Goal: Complete application form: Complete application form

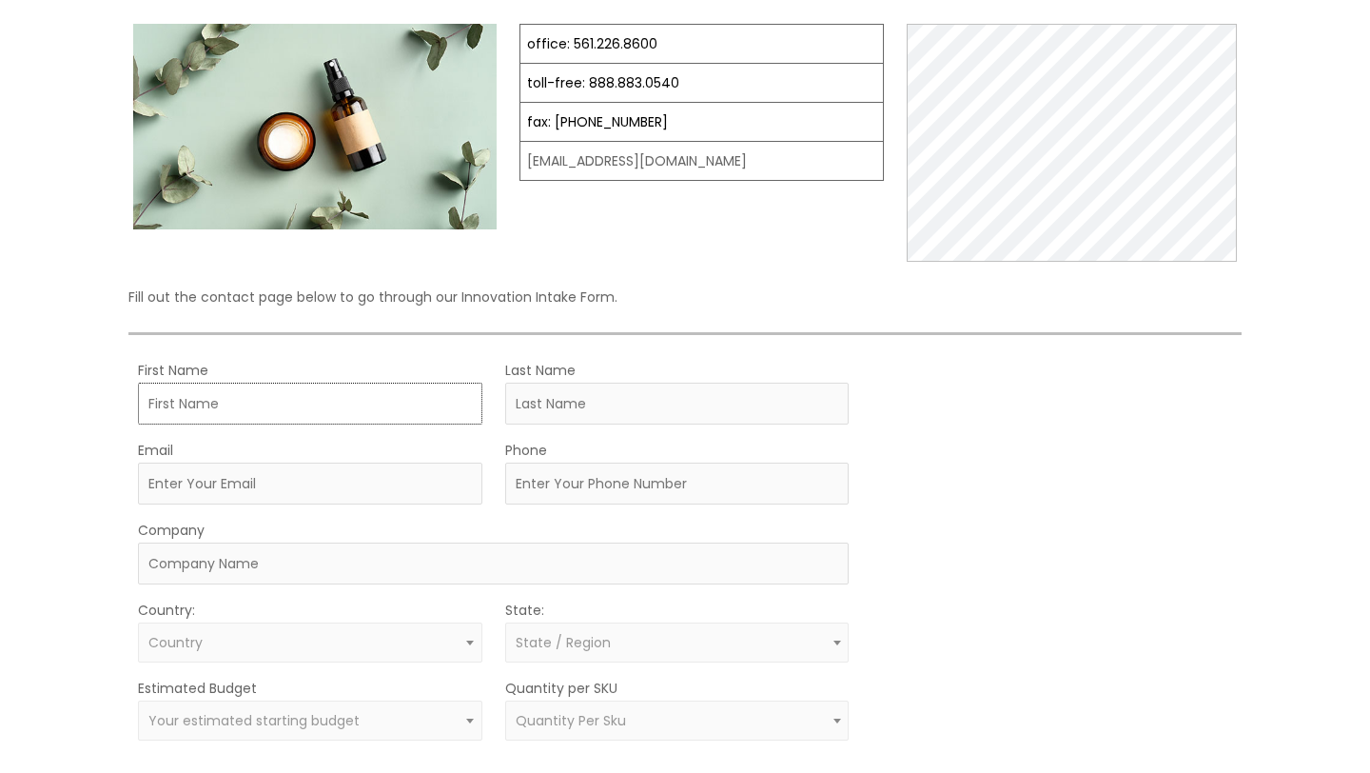
click at [273, 411] on input "First Name" at bounding box center [310, 404] width 344 height 42
type input "[PERSON_NAME]"
type input "[PERSON_NAME][EMAIL_ADDRESS][DOMAIN_NAME]"
type input "7739018549"
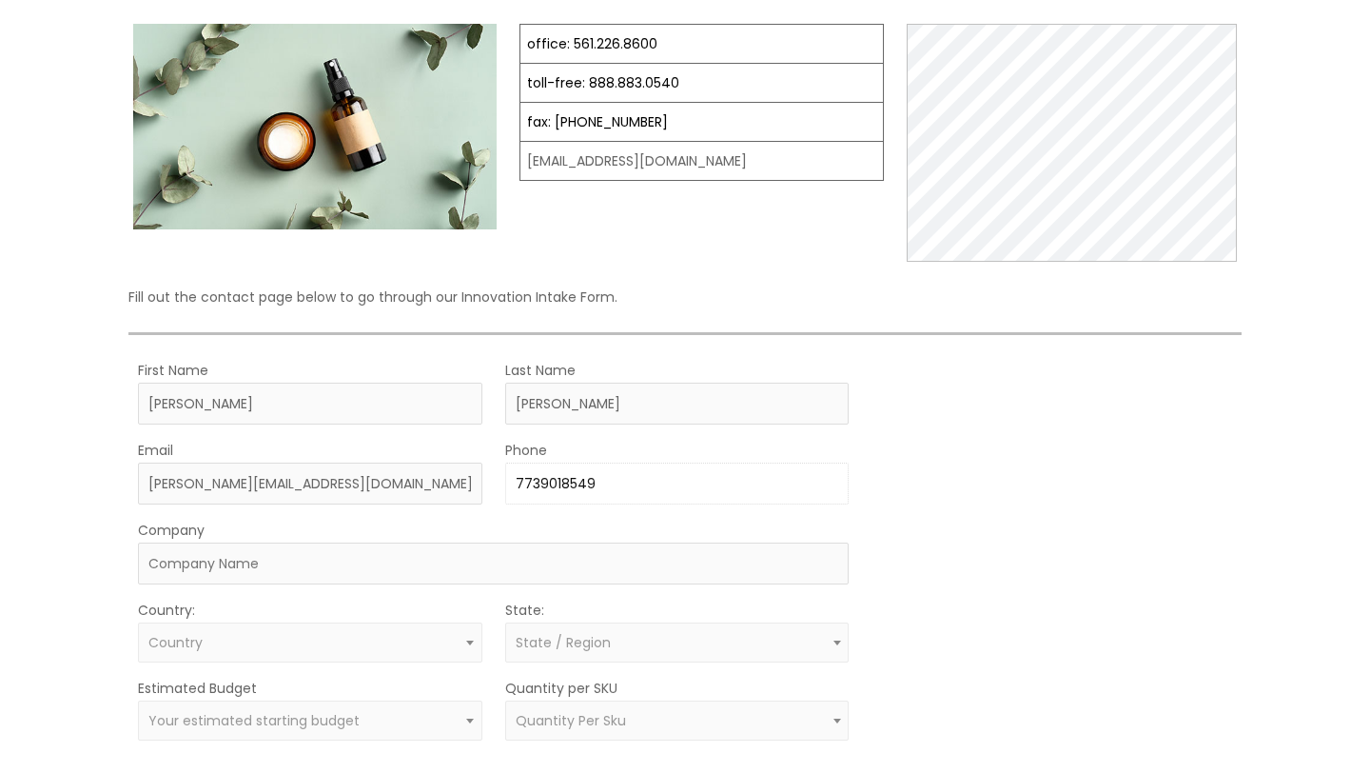
type input "B&R Grinding inc"
select select "[GEOGRAPHIC_DATA]"
select select "[US_STATE]"
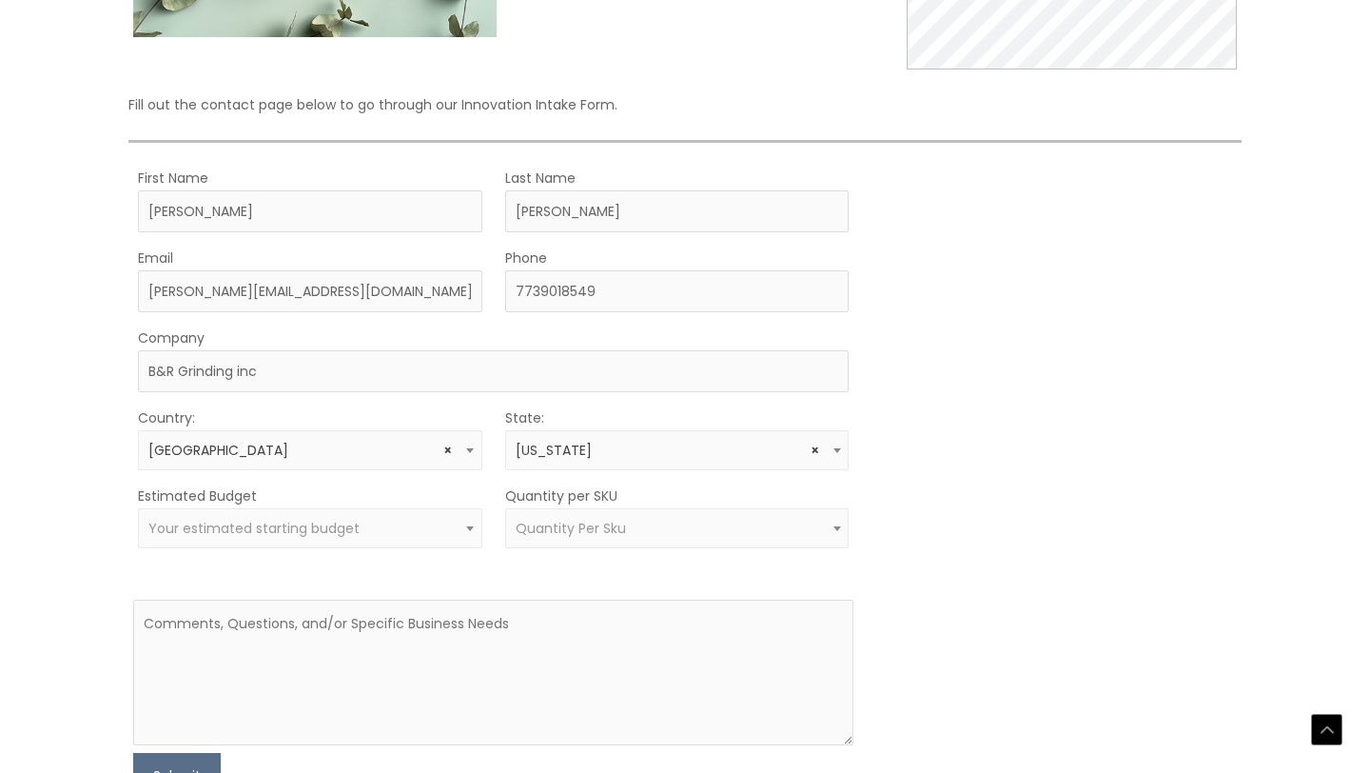
scroll to position [450, 0]
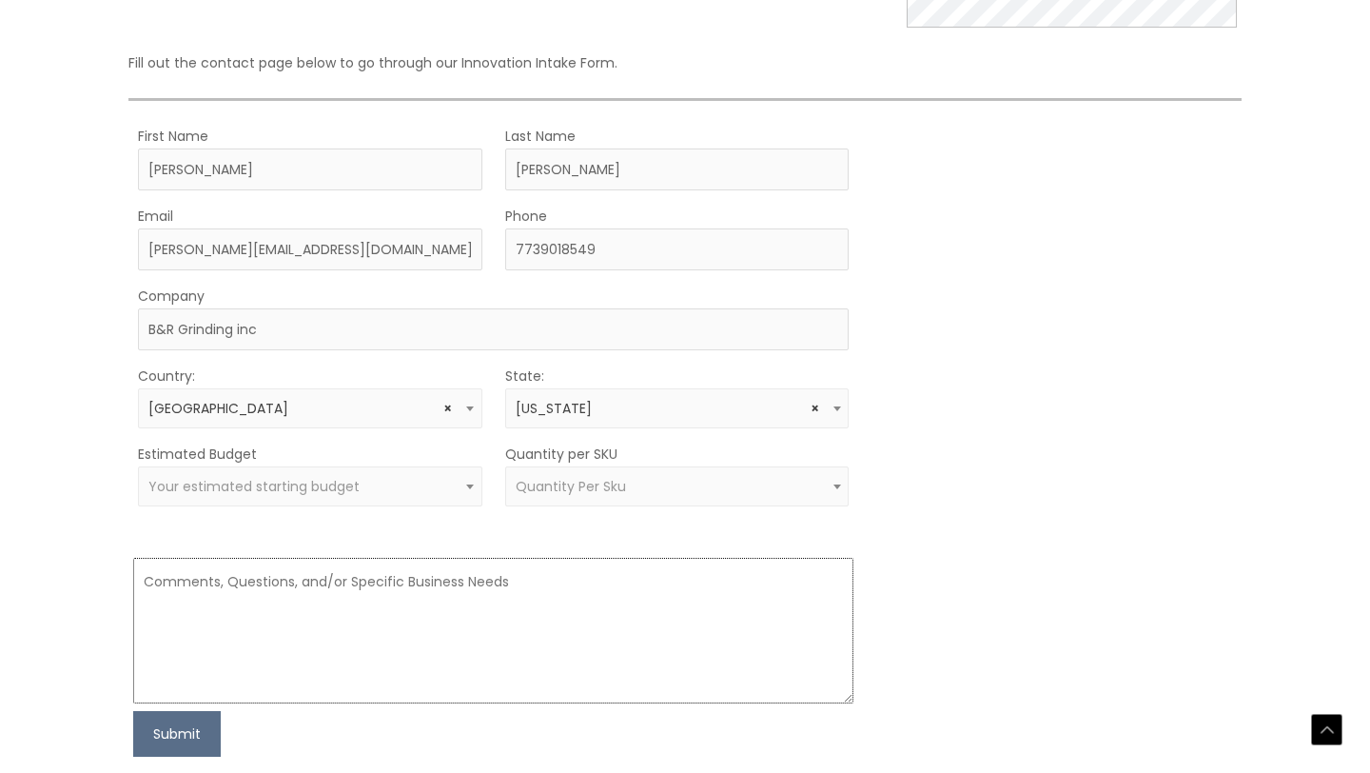
click at [500, 577] on textarea at bounding box center [493, 631] width 721 height 146
paste textarea "Hello, I hope this message finds you well. I would like to share a document wit…"
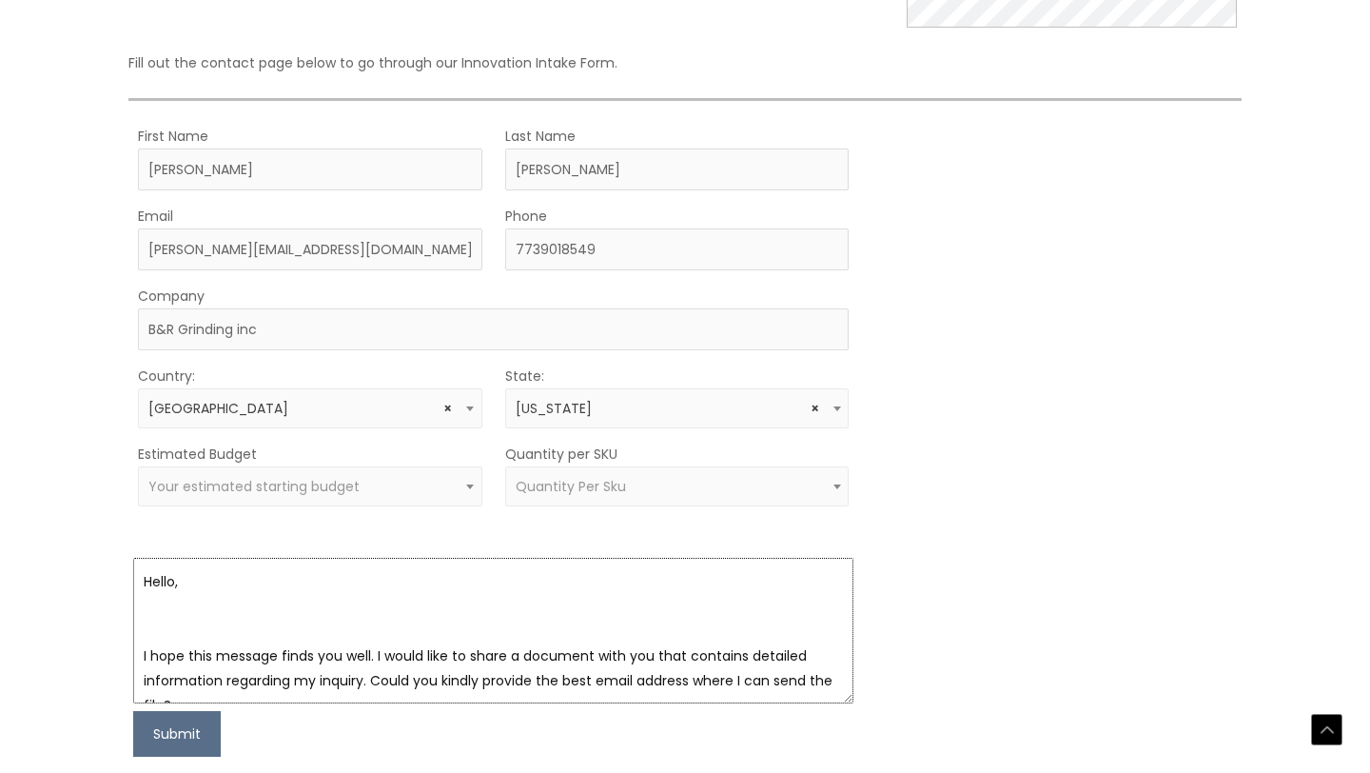
scroll to position [482, 0]
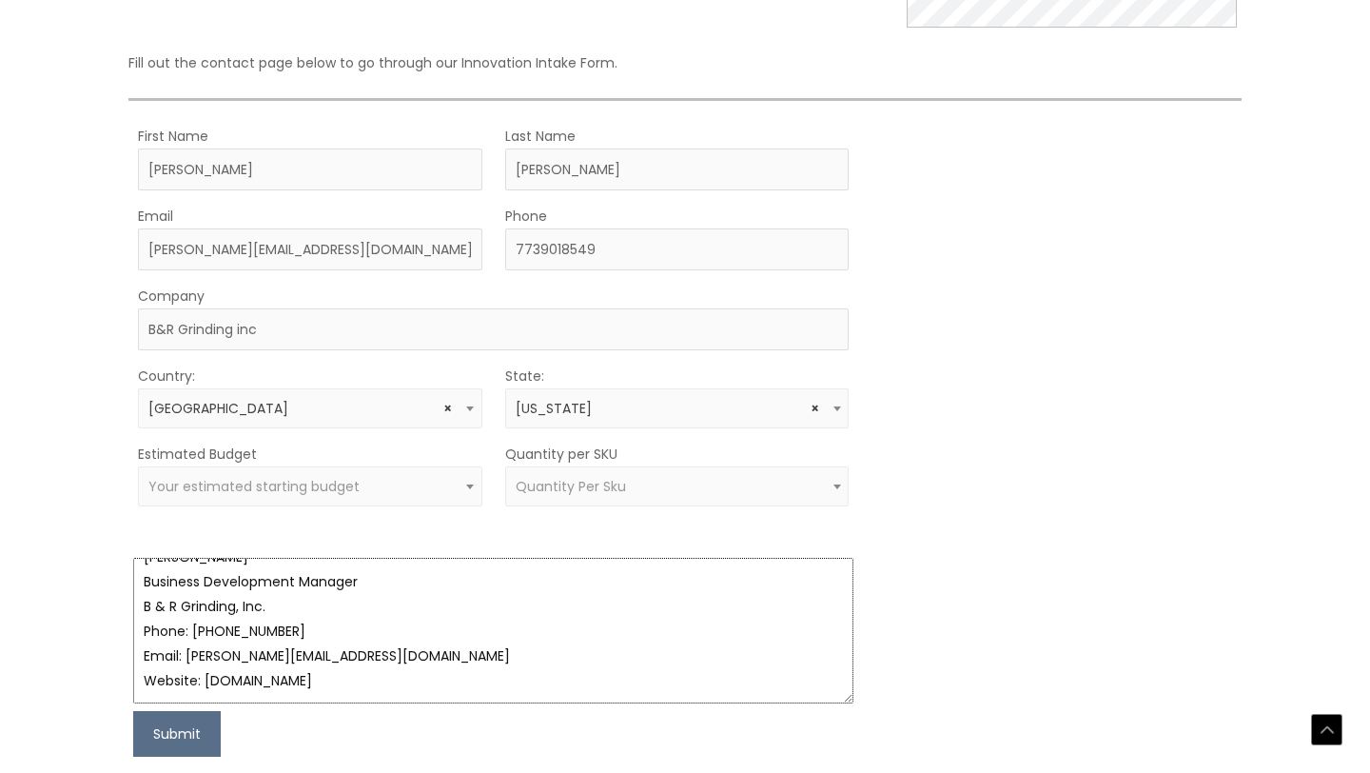
type textarea "Hello, I hope this message finds you well. I would like to share a document wit…"
click at [651, 490] on span "Quantity Per Sku" at bounding box center [677, 487] width 323 height 18
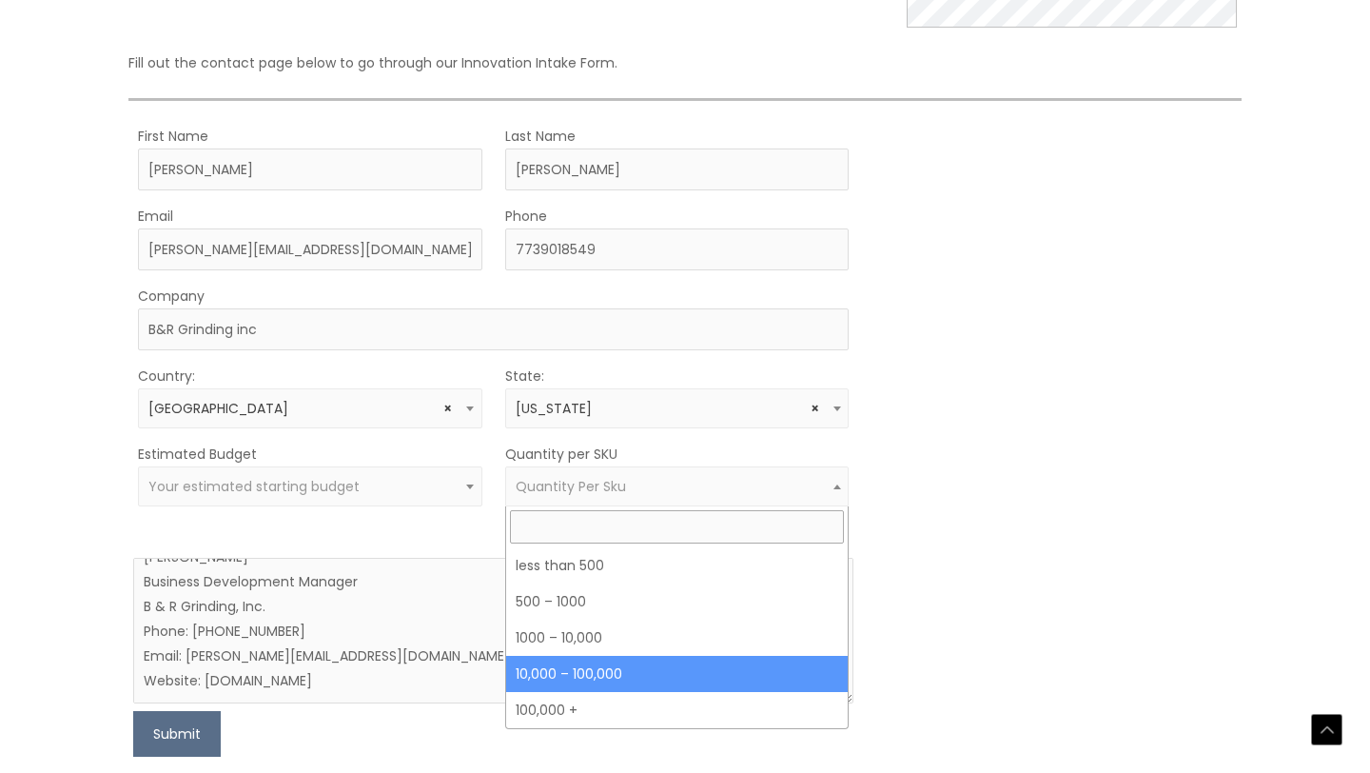
select select "5"
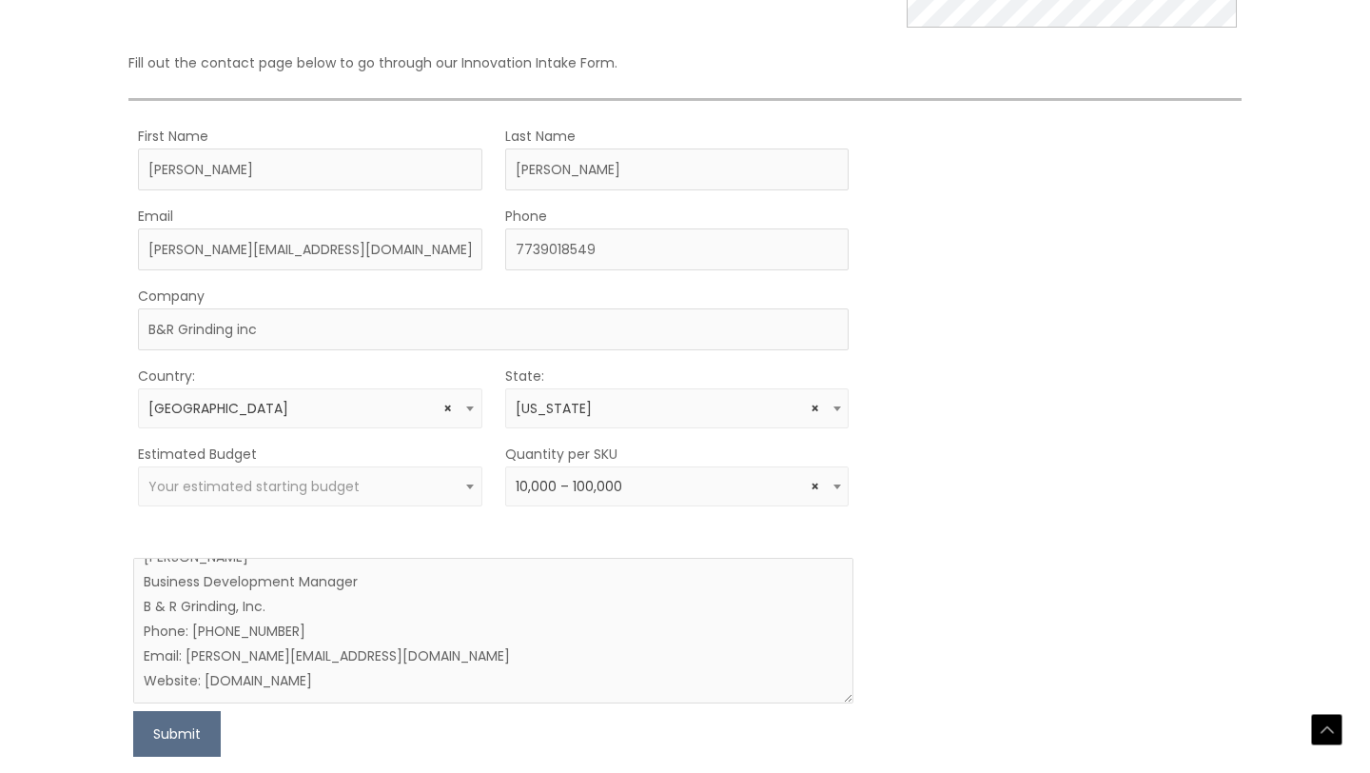
click at [282, 489] on span "Your estimated starting budget" at bounding box center [253, 486] width 211 height 19
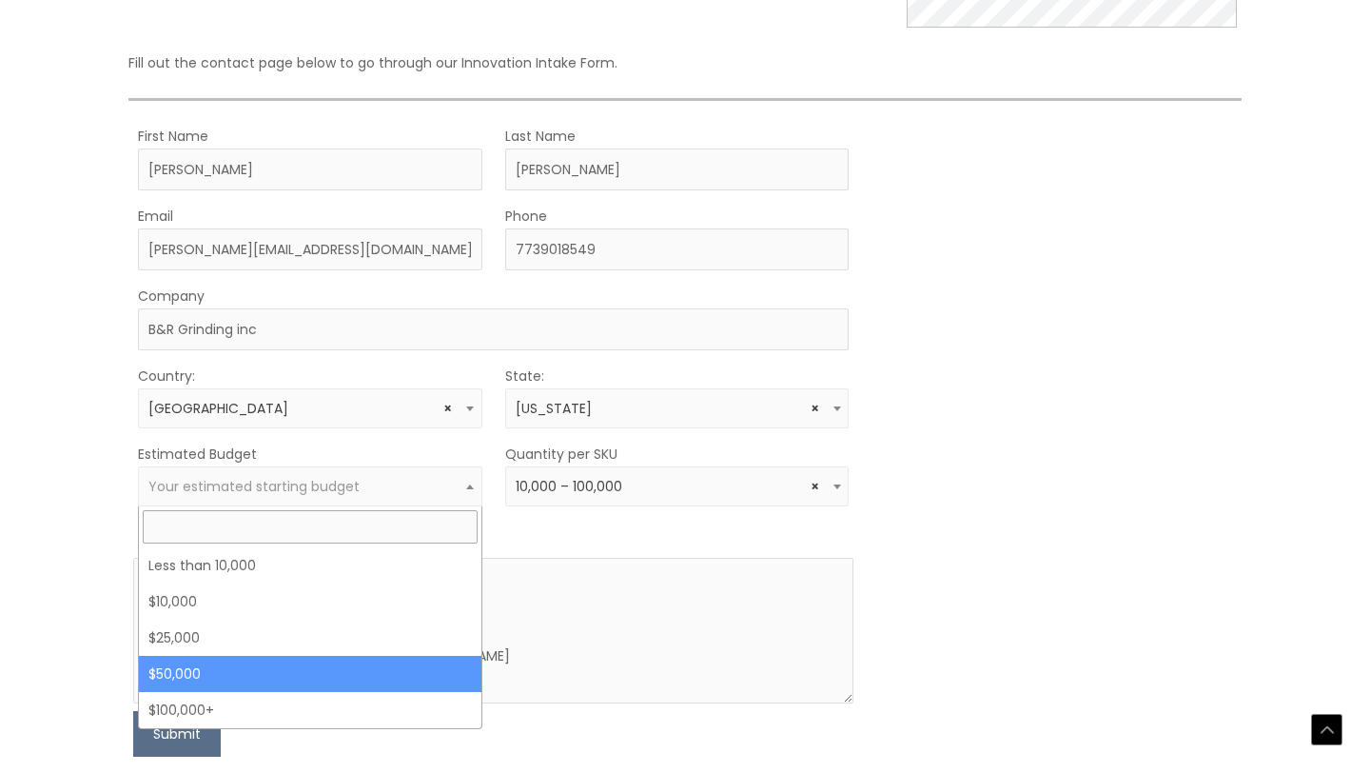
select select "50000"
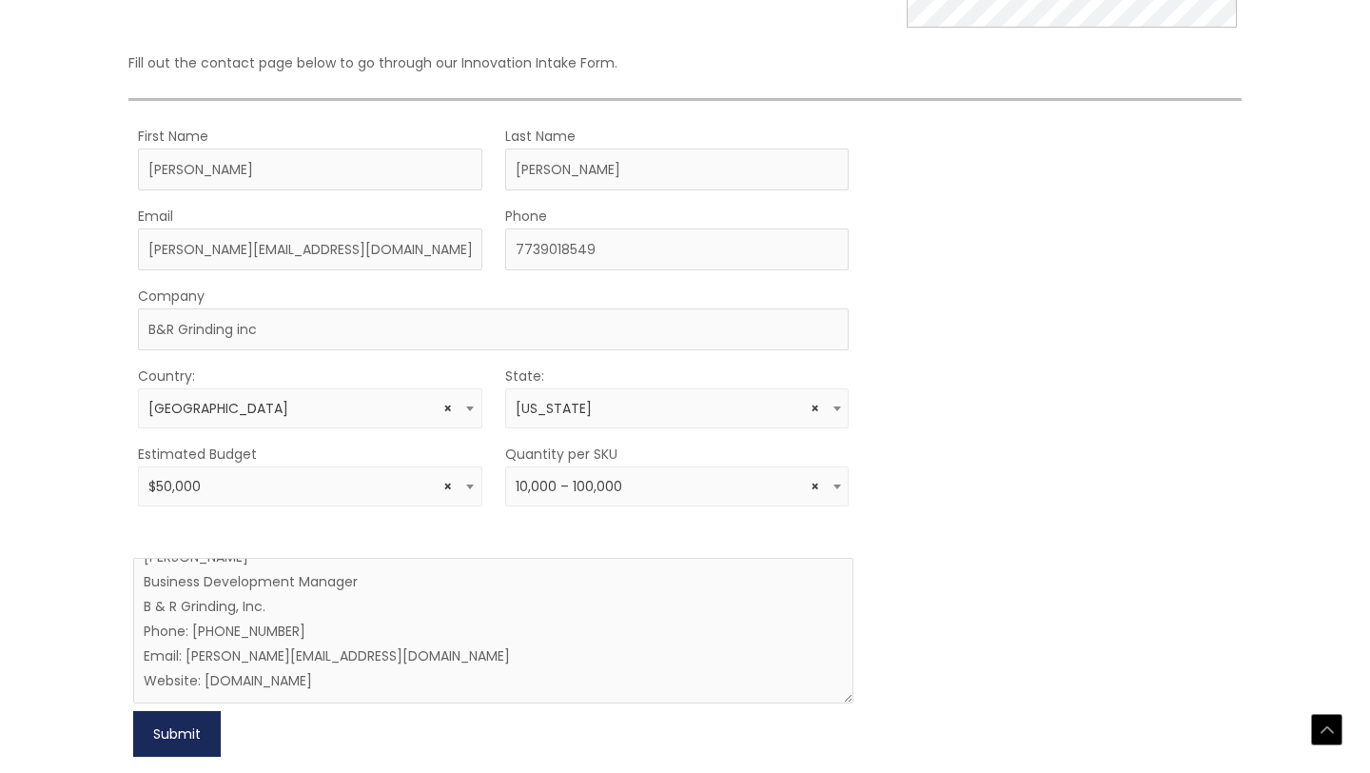
click at [184, 751] on button "Submit" at bounding box center [177, 734] width 88 height 46
